Goal: Connect with others: Connect with others

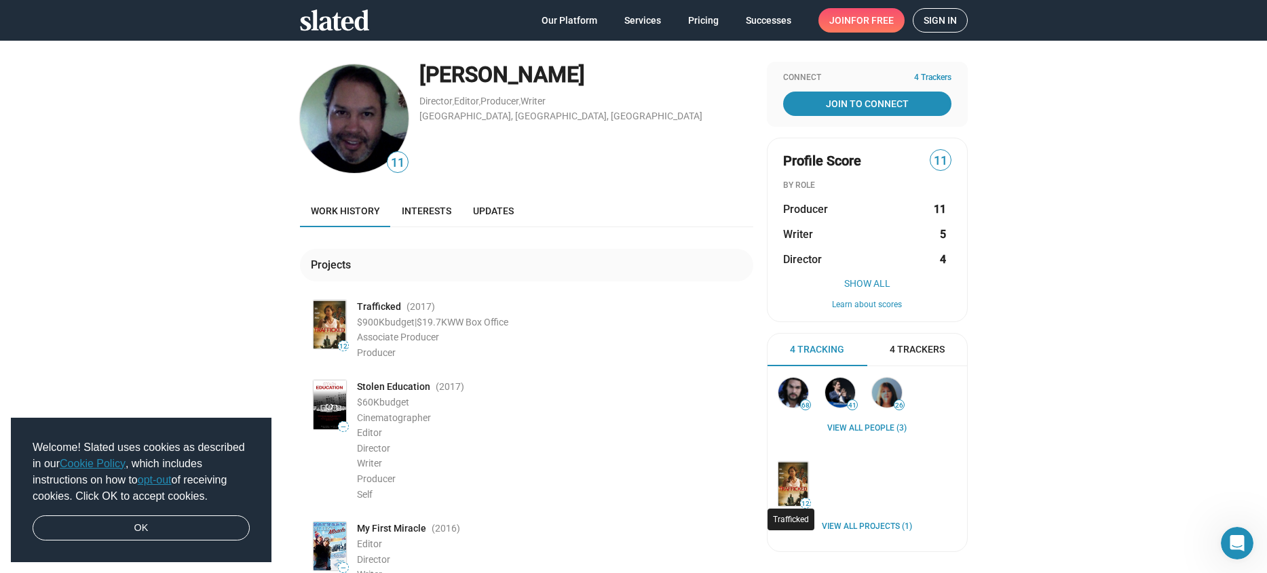
click at [794, 480] on img at bounding box center [793, 484] width 30 height 44
